Goal: Task Accomplishment & Management: Manage account settings

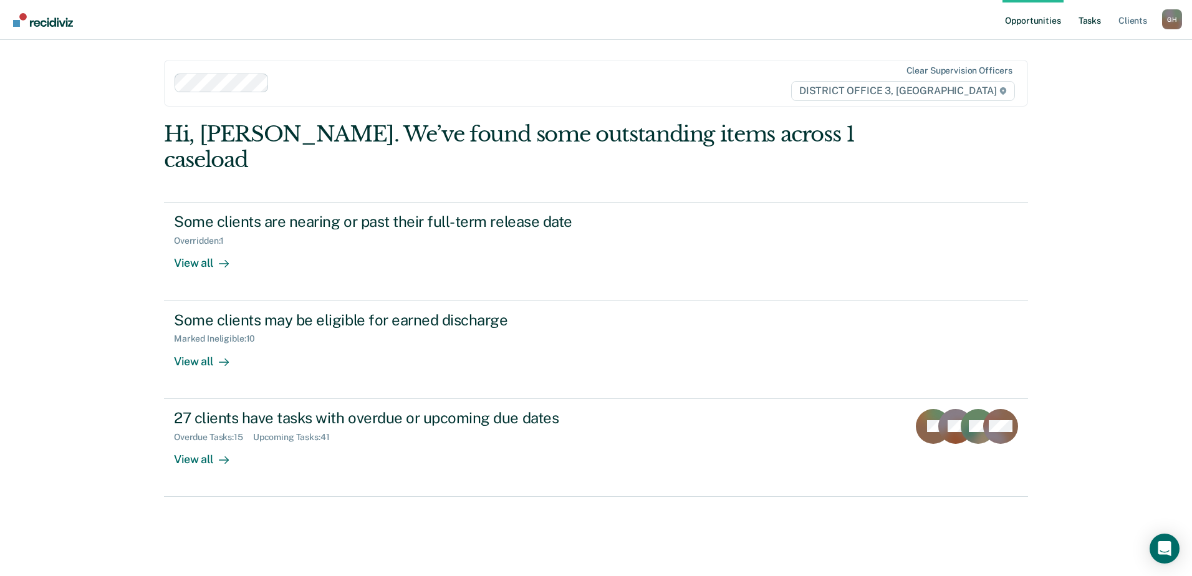
click at [1097, 21] on link "Tasks" at bounding box center [1089, 20] width 27 height 40
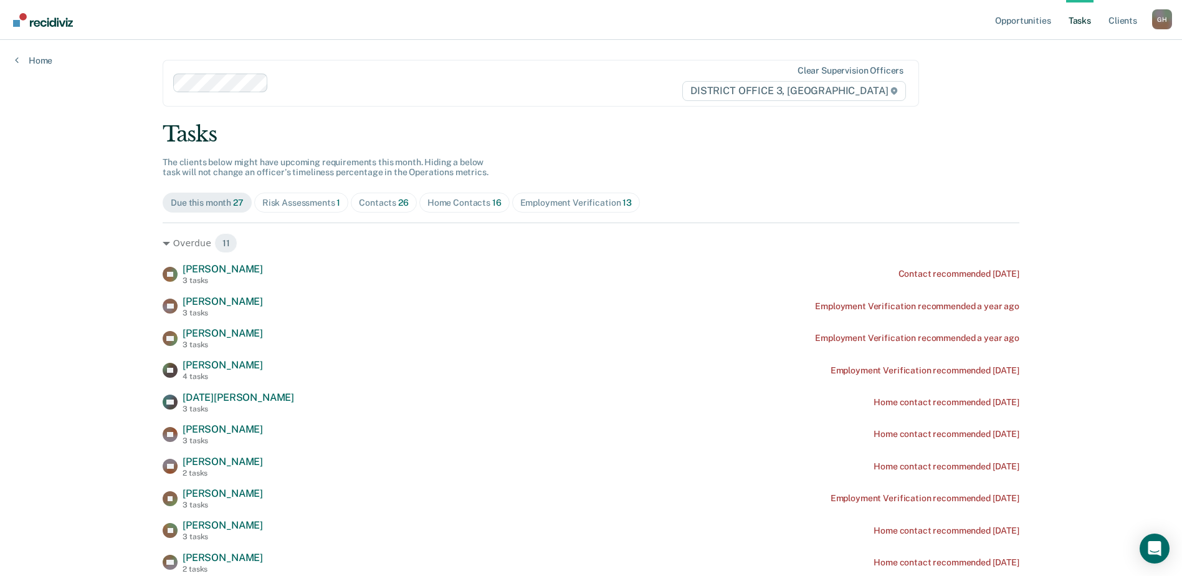
click at [301, 201] on div "Risk Assessments 1" at bounding box center [301, 203] width 79 height 11
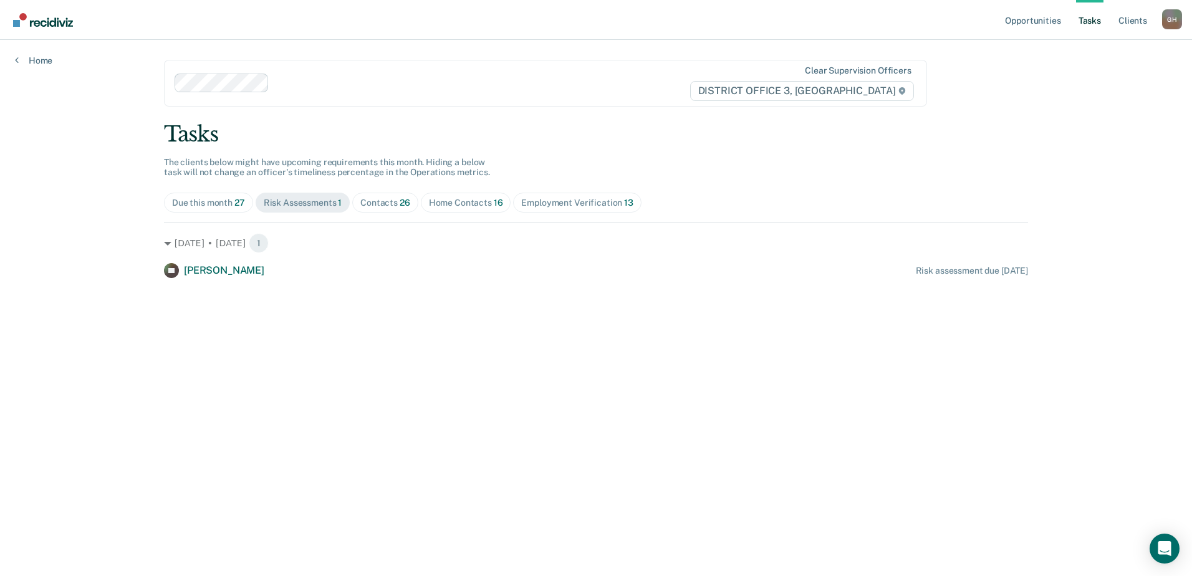
click at [385, 199] on div "Contacts 26" at bounding box center [385, 203] width 50 height 11
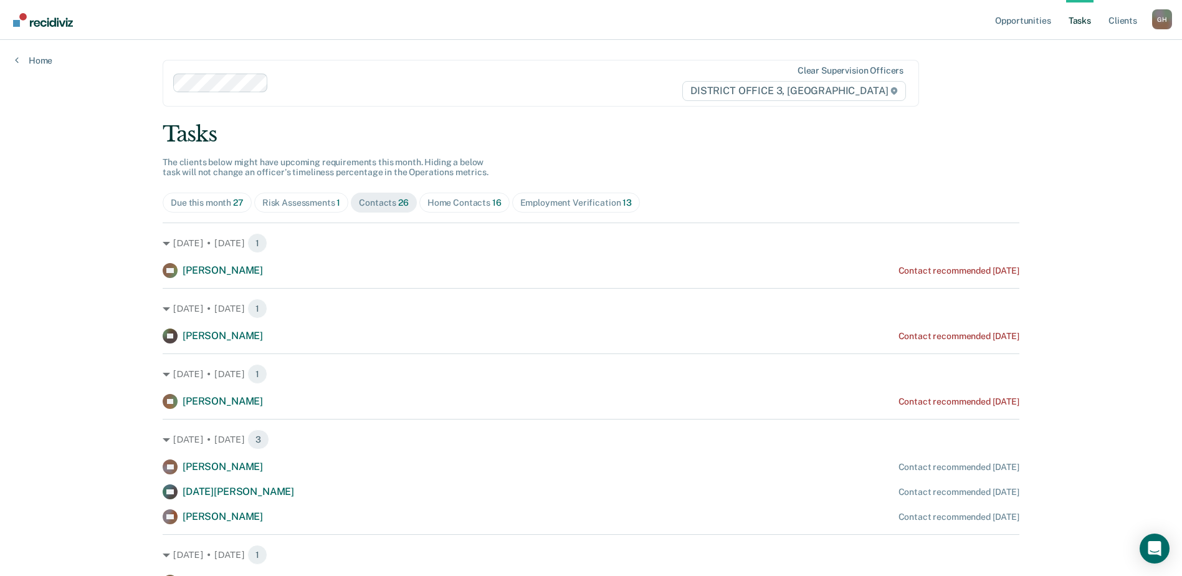
click at [465, 207] on div "Home Contacts 16" at bounding box center [465, 203] width 74 height 11
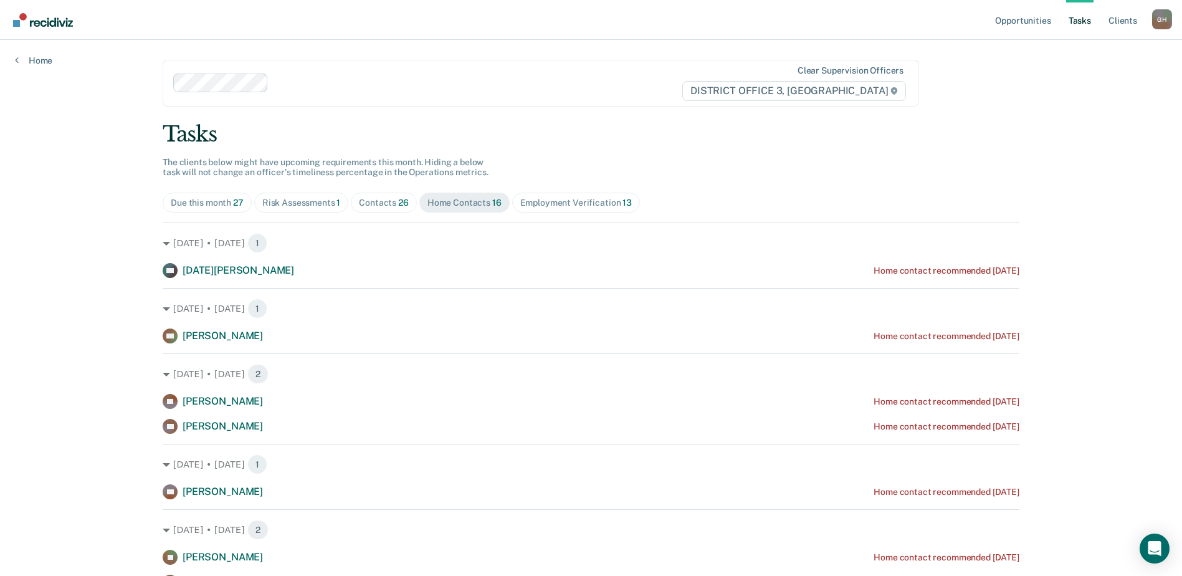
click at [562, 202] on div "Employment Verification 13" at bounding box center [576, 203] width 112 height 11
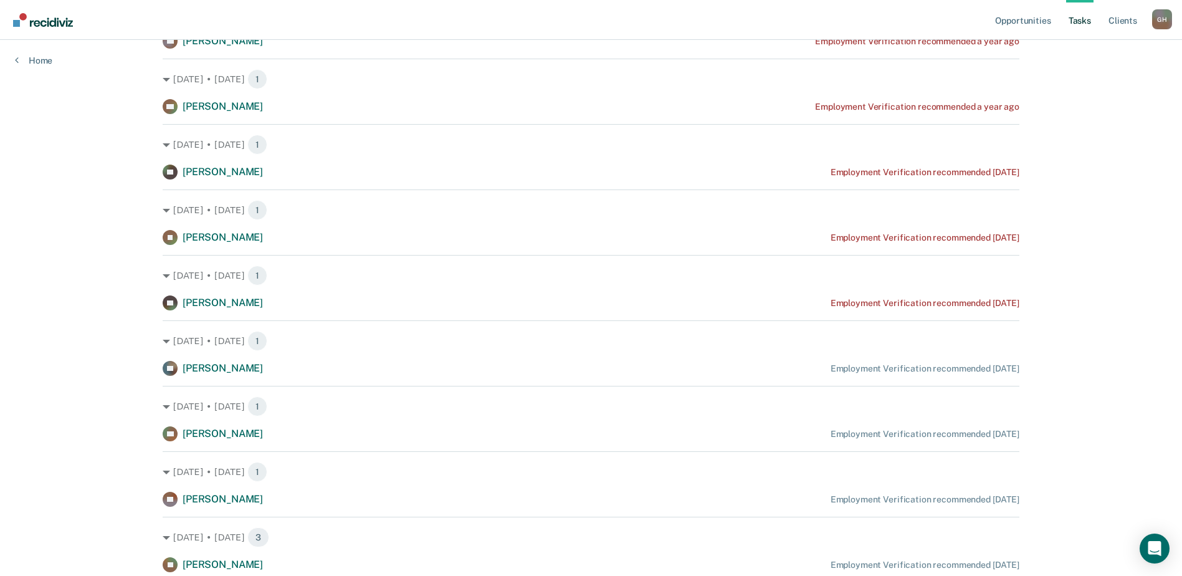
scroll to position [229, 0]
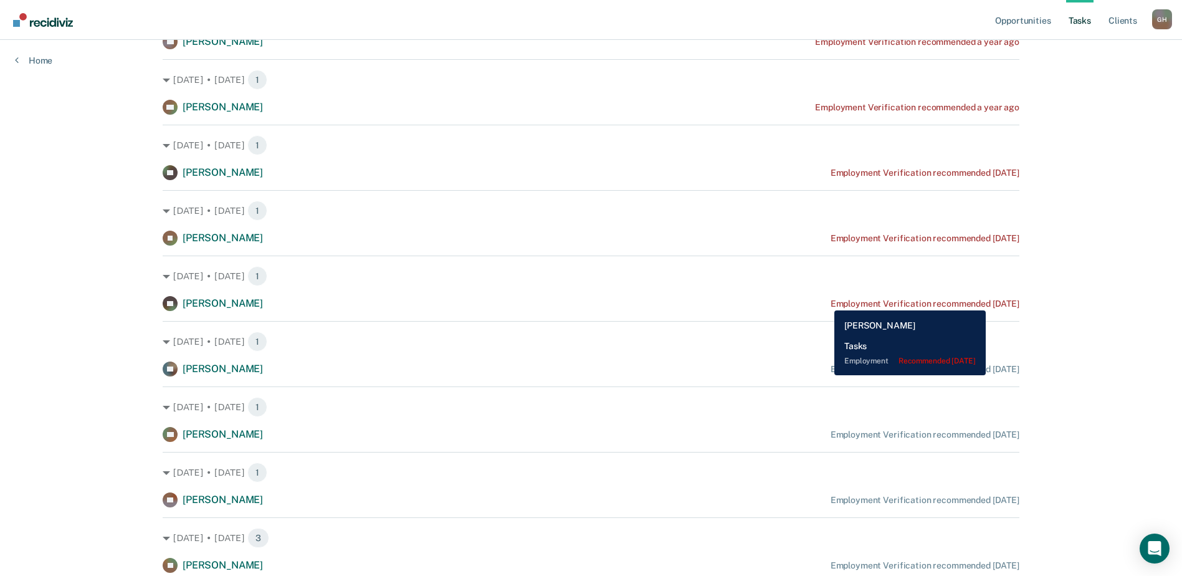
click at [833, 295] on div "[DATE] • [DATE] 1 SP [PERSON_NAME] Employment Verification recommended [DATE]" at bounding box center [591, 283] width 857 height 55
click at [833, 299] on div "Employment Verification recommended [DATE]" at bounding box center [925, 304] width 189 height 11
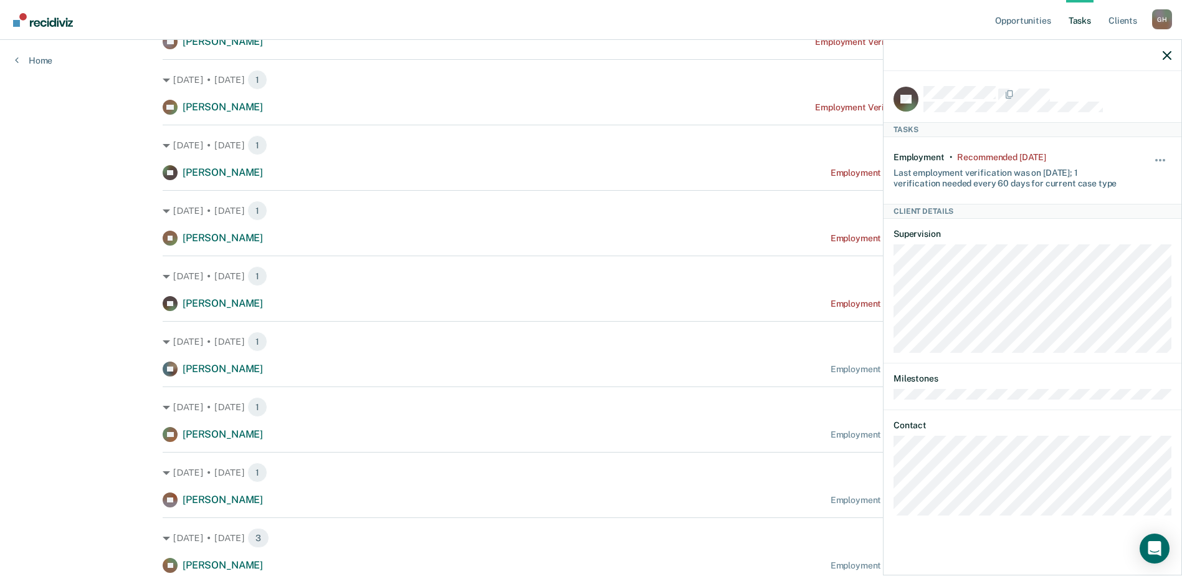
click at [1010, 156] on div "Recommended [DATE]" at bounding box center [1001, 157] width 89 height 11
click at [1160, 152] on div "Hide from tasks list for... 7 days 30 days 90 days" at bounding box center [1161, 170] width 21 height 36
click at [1160, 159] on span "button" at bounding box center [1160, 160] width 2 height 2
click at [1117, 238] on button "30 days" at bounding box center [1127, 240] width 90 height 20
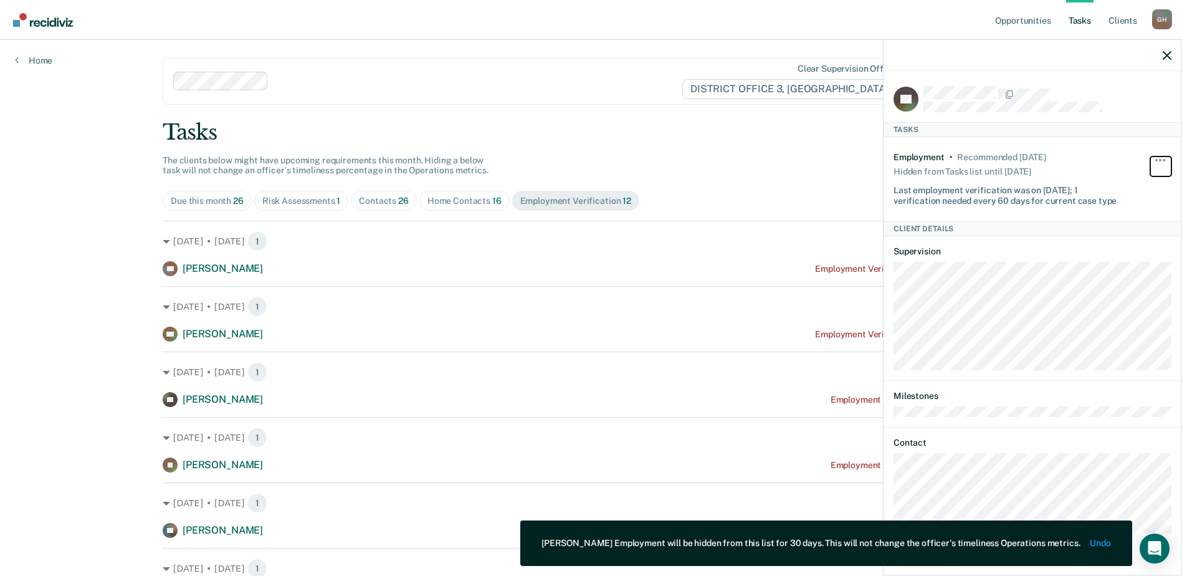
scroll to position [0, 0]
click at [1166, 50] on button "button" at bounding box center [1167, 55] width 9 height 11
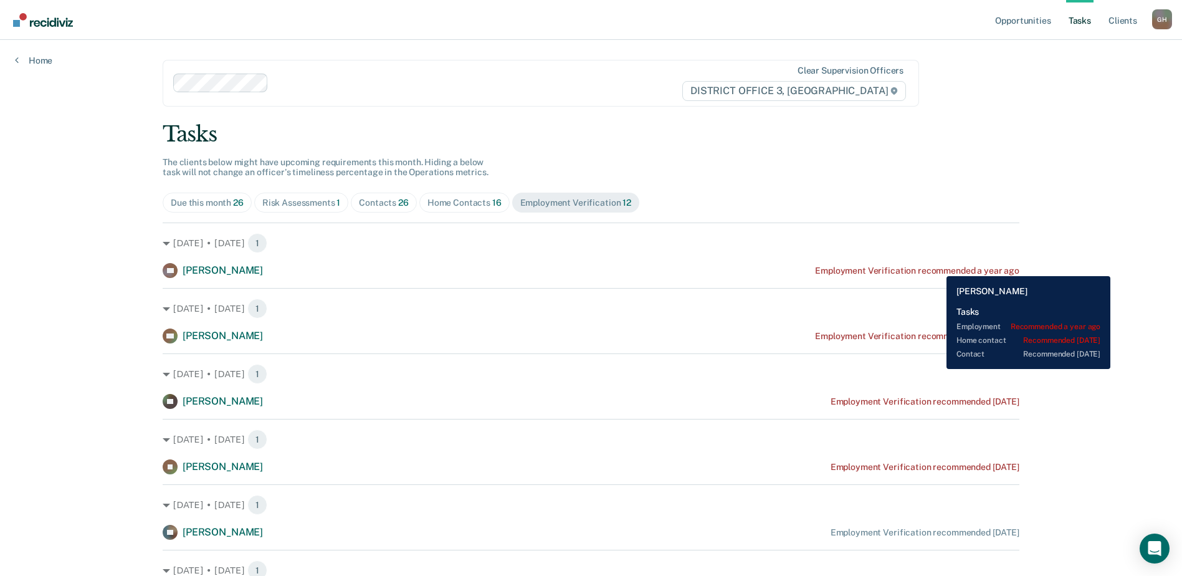
click at [937, 267] on div "Employment Verification recommended a year ago" at bounding box center [917, 271] width 204 height 11
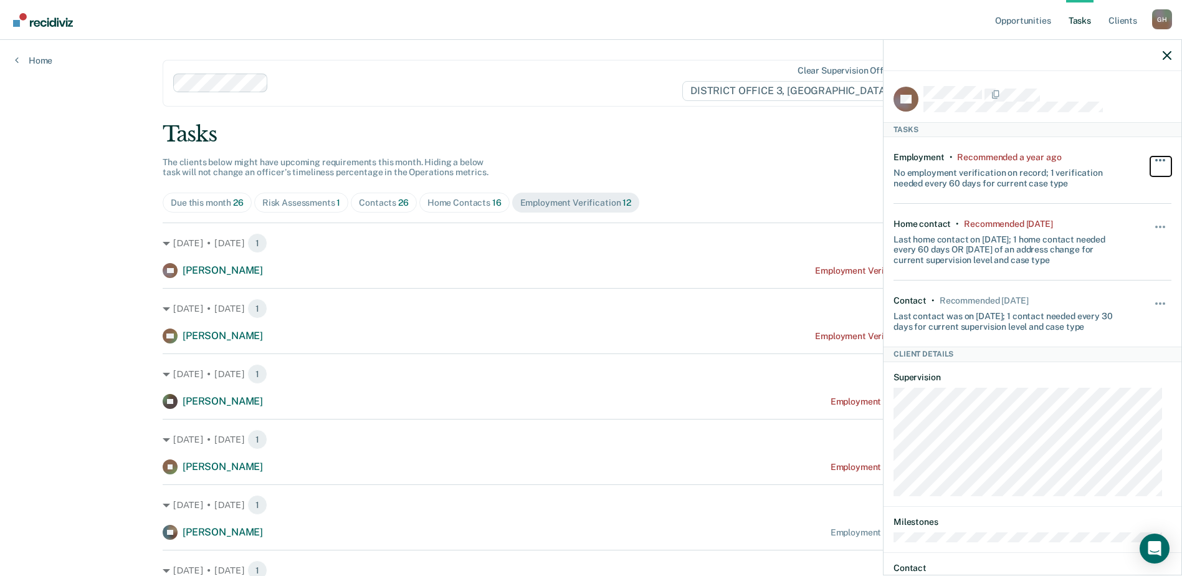
click at [1152, 160] on button "button" at bounding box center [1161, 166] width 21 height 20
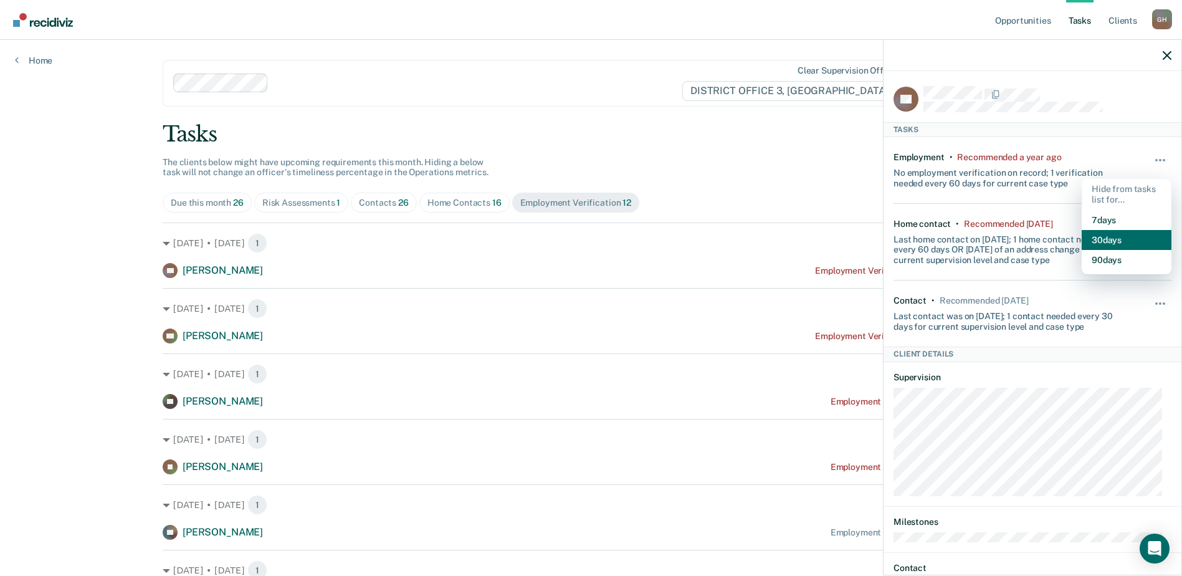
click at [1103, 237] on button "30 days" at bounding box center [1127, 240] width 90 height 20
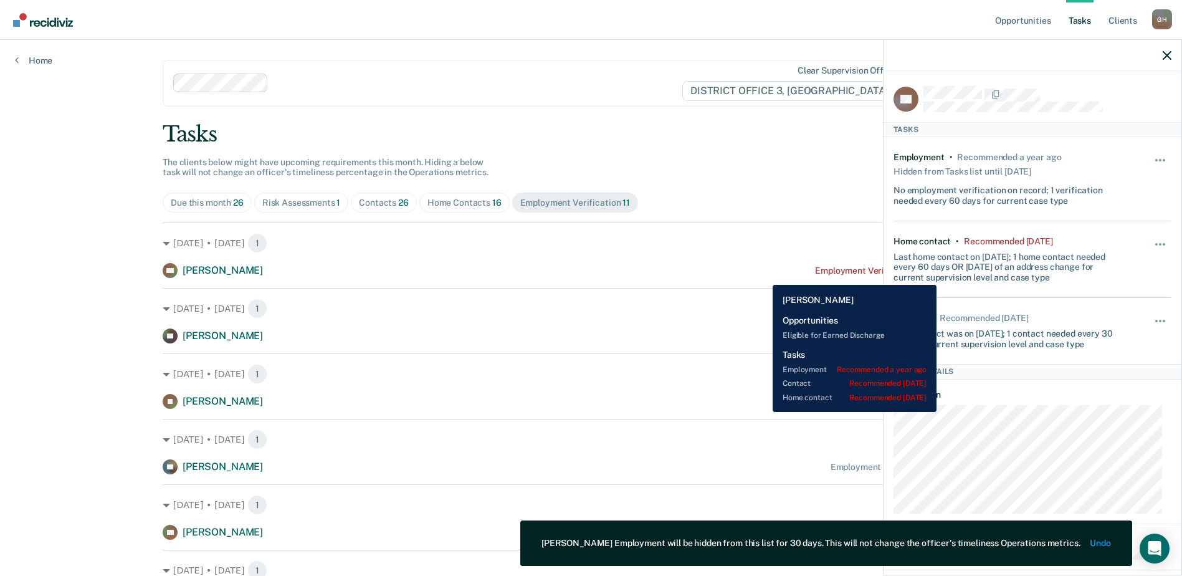
click at [763, 275] on div "TM [PERSON_NAME] Employment Verification recommended a year ago" at bounding box center [591, 270] width 857 height 15
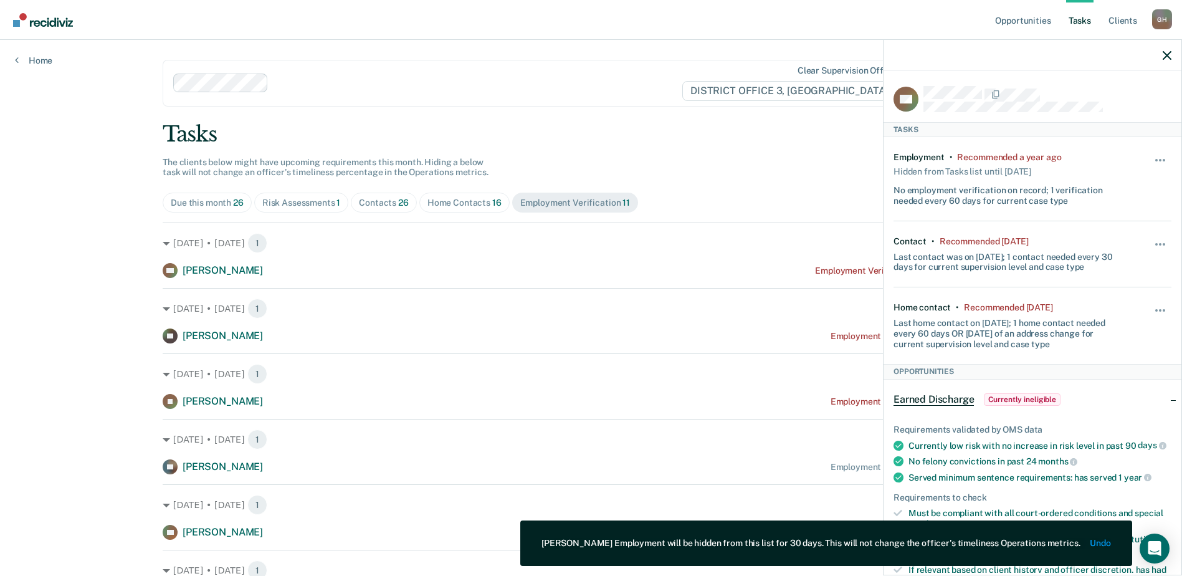
click at [778, 203] on div "Due this month 26 Risk Assessments 1 Contacts 26 Home Contacts 16 Employment Ve…" at bounding box center [591, 203] width 857 height 20
click at [476, 201] on div "Home Contacts 16" at bounding box center [465, 203] width 74 height 11
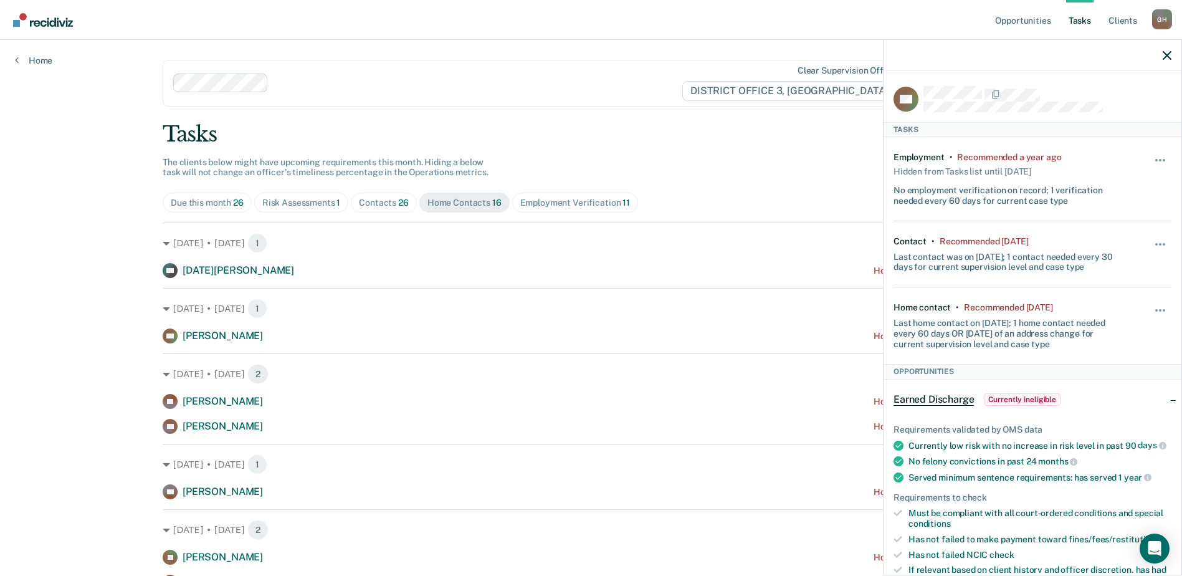
click at [1162, 57] on div at bounding box center [1033, 55] width 298 height 31
click at [1175, 51] on div at bounding box center [1033, 55] width 298 height 31
click at [1170, 53] on icon "button" at bounding box center [1167, 55] width 9 height 9
